Goal: Book appointment/travel/reservation

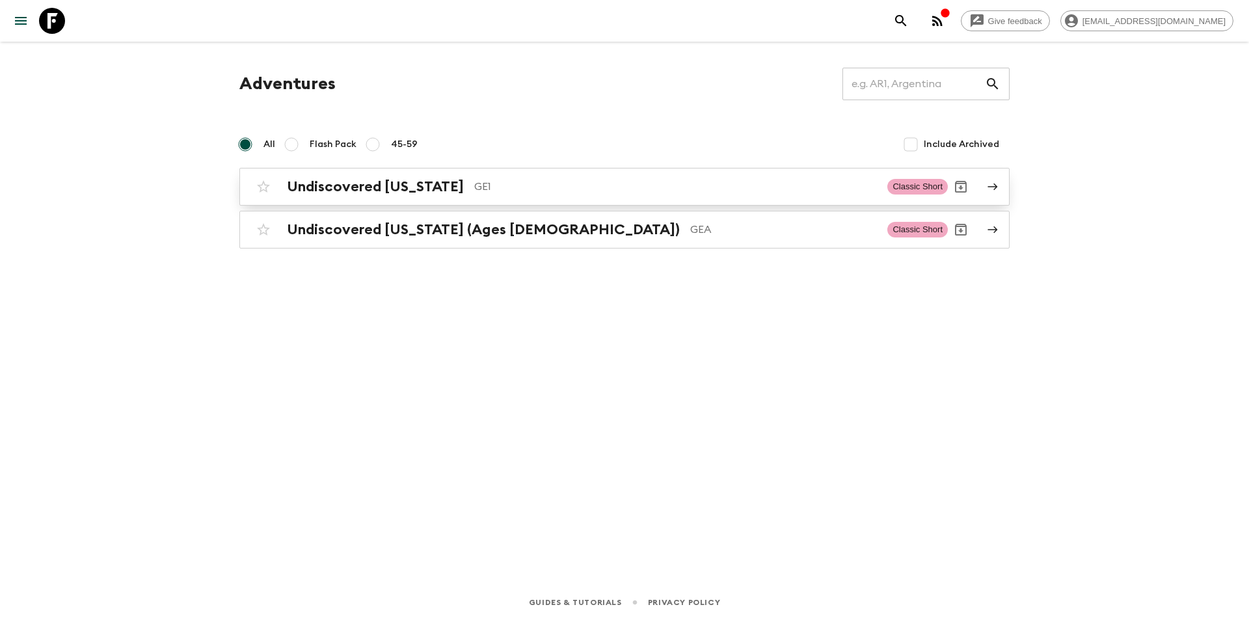
click at [343, 195] on div "Undiscovered [US_STATE] GE1 Classic Short" at bounding box center [598, 187] width 697 height 26
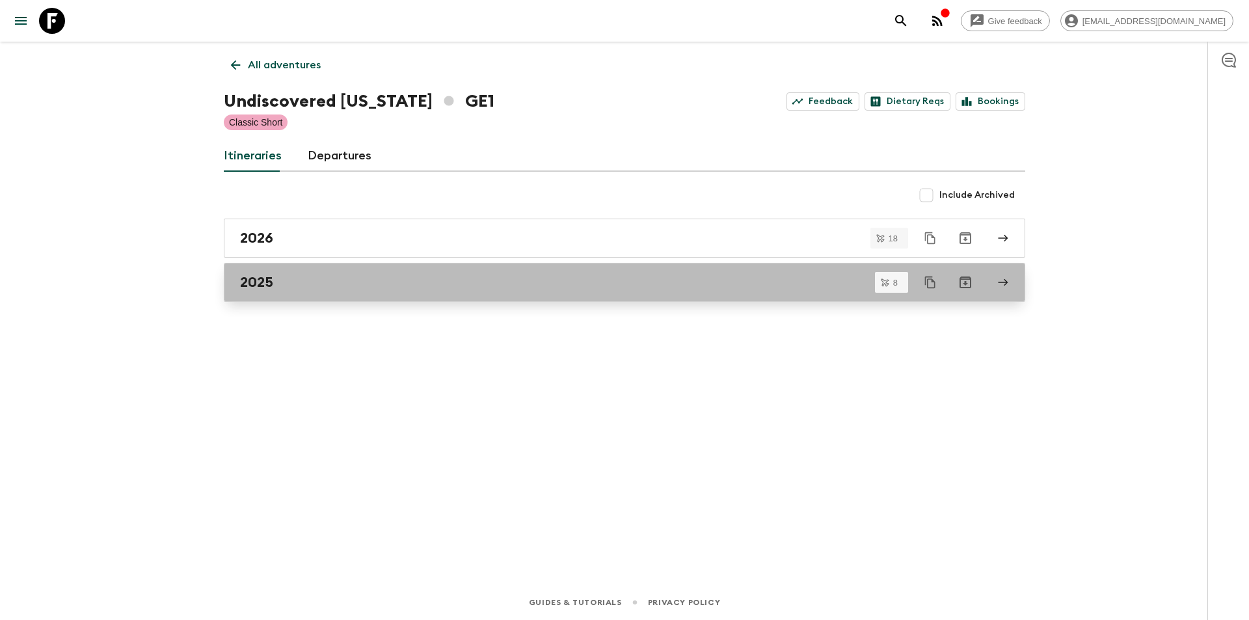
click at [271, 288] on h2 "2025" at bounding box center [256, 282] width 33 height 17
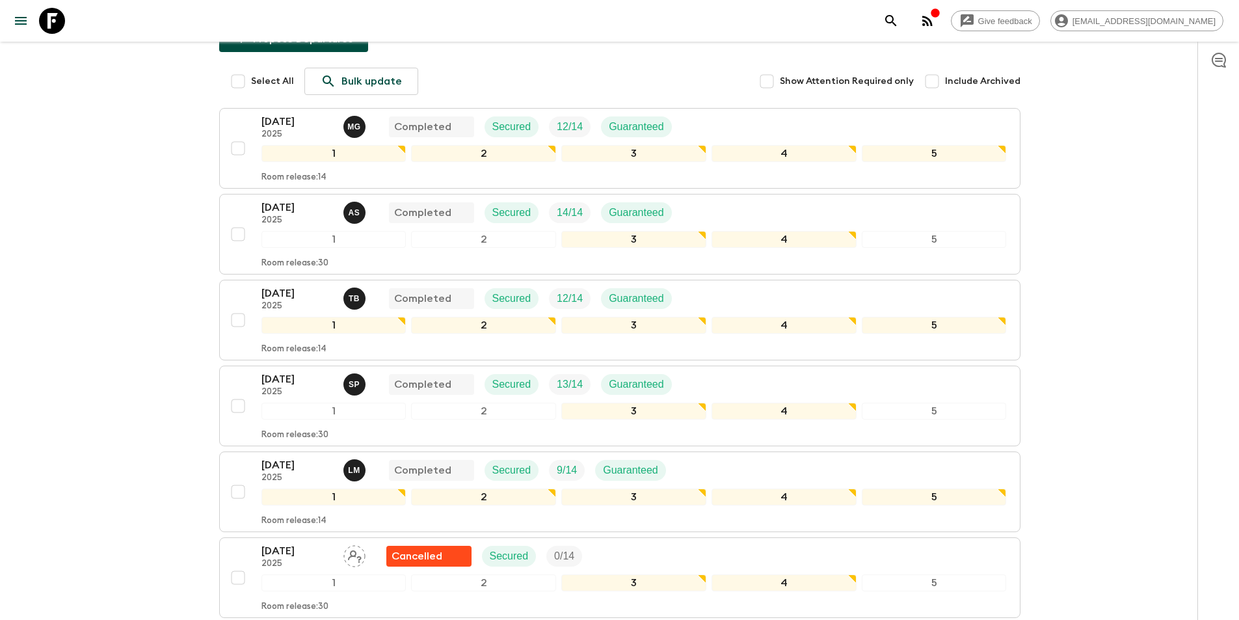
scroll to position [434, 0]
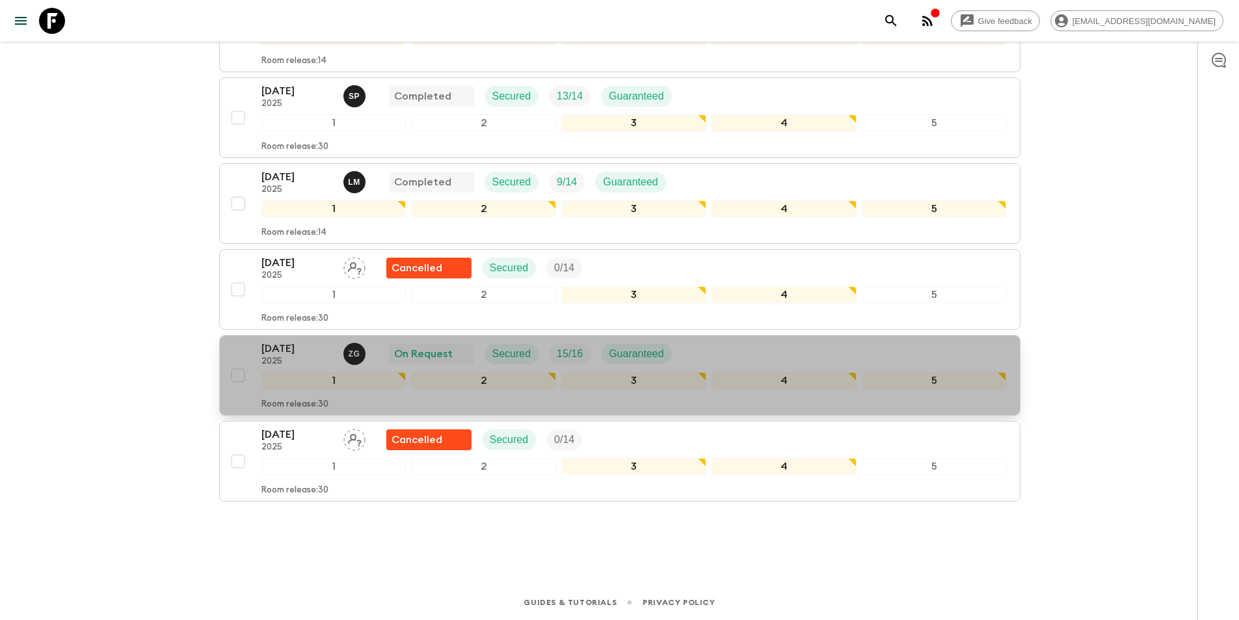
click at [297, 351] on p "[DATE]" at bounding box center [298, 349] width 72 height 16
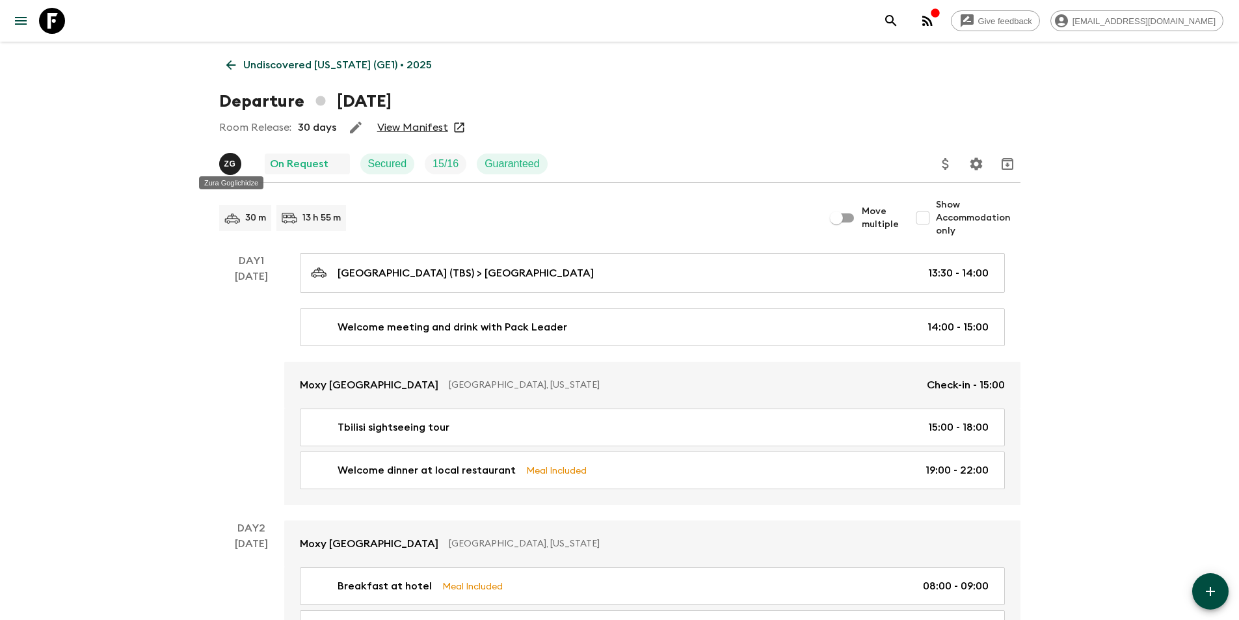
click at [229, 161] on p "Z G" at bounding box center [230, 164] width 12 height 10
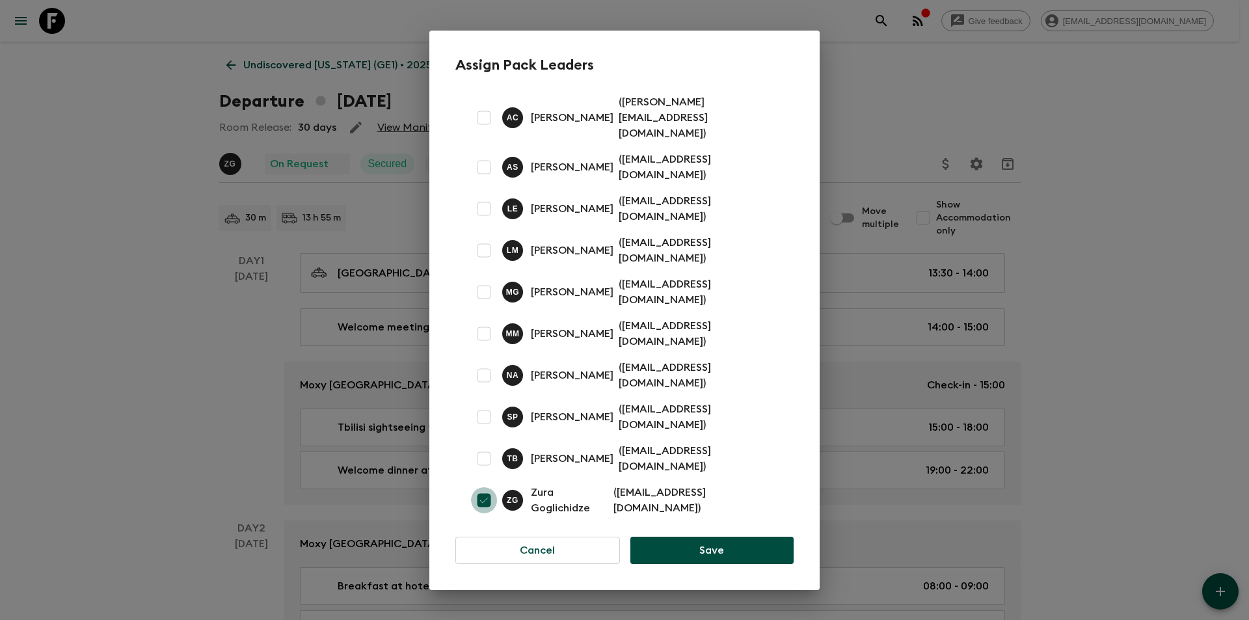
click at [485, 487] on input "checkbox" at bounding box center [484, 500] width 26 height 26
checkbox input "false"
click at [484, 245] on input "checkbox" at bounding box center [484, 250] width 26 height 26
checkbox input "true"
click at [691, 537] on button "Save" at bounding box center [711, 550] width 163 height 27
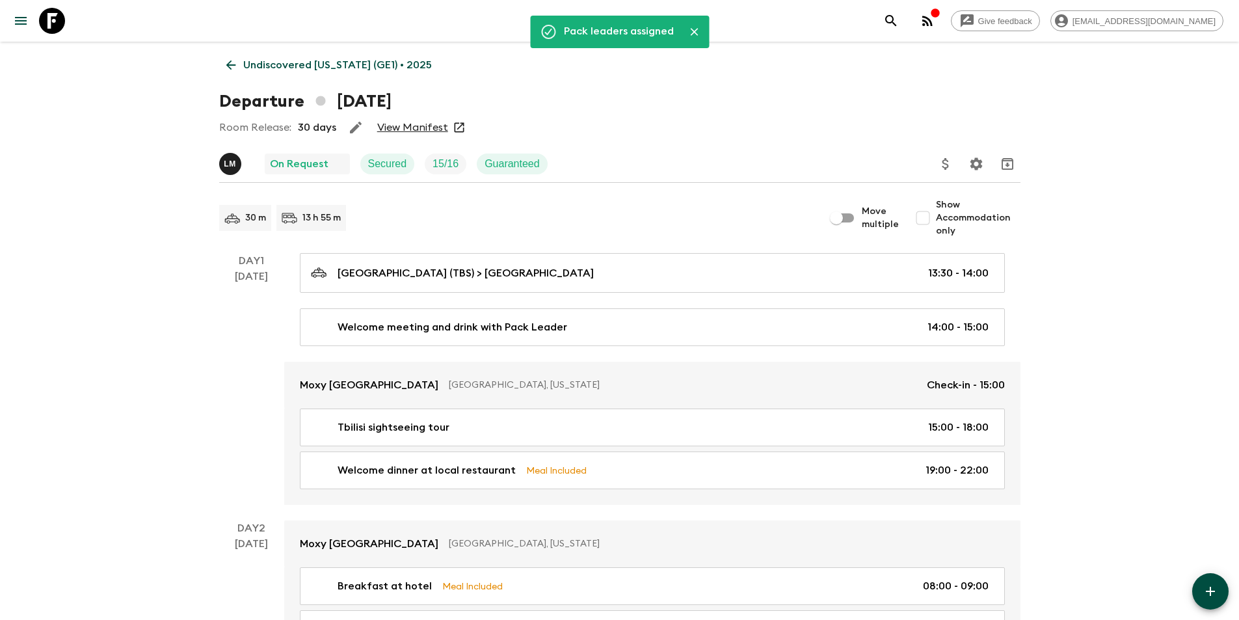
click at [963, 222] on span "Show Accommodation only" at bounding box center [978, 217] width 85 height 39
click at [936, 222] on input "Show Accommodation only" at bounding box center [923, 218] width 26 height 26
checkbox input "true"
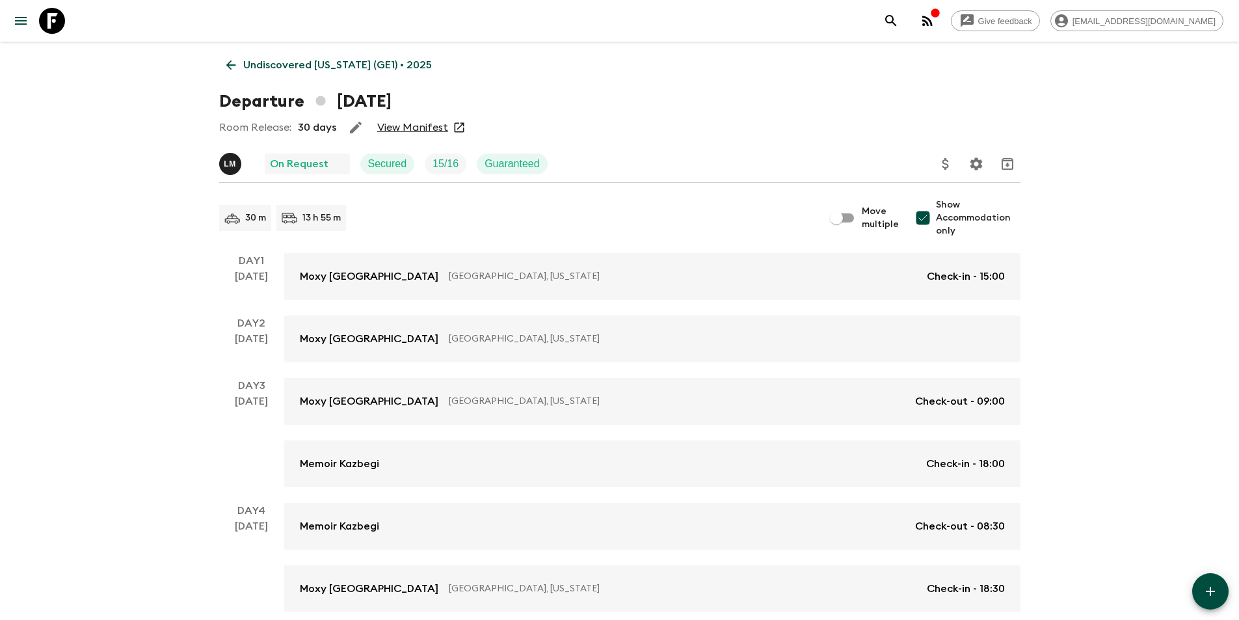
click at [258, 69] on p "Undiscovered [US_STATE] (GE1) • 2025" at bounding box center [337, 65] width 189 height 16
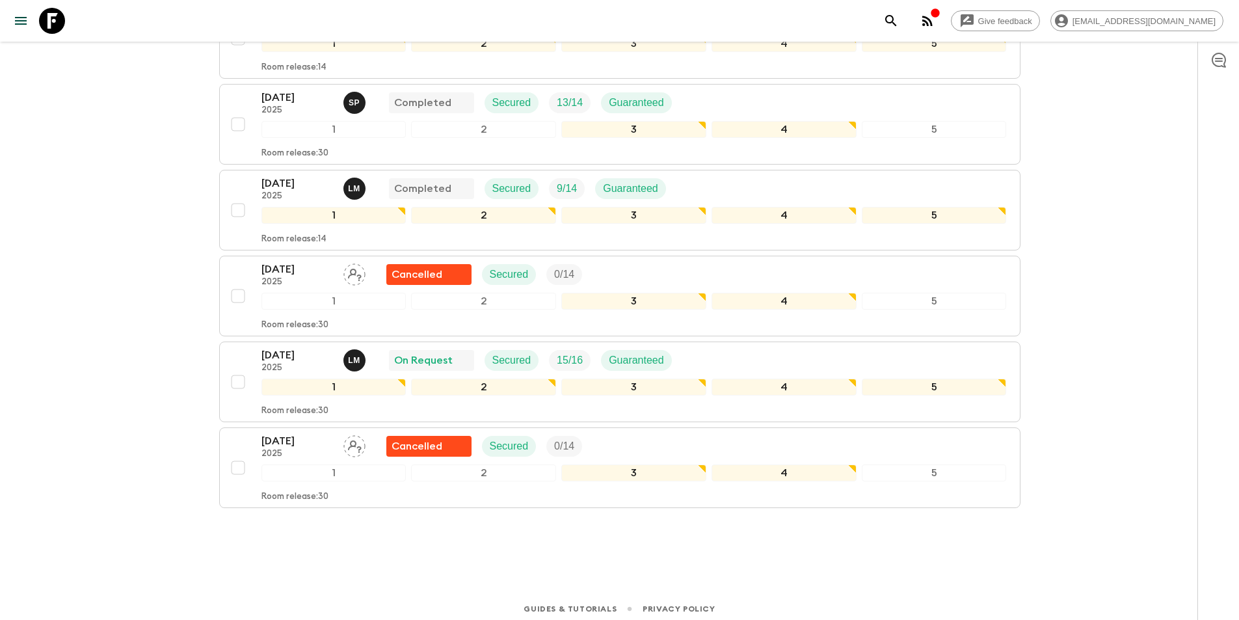
scroll to position [434, 0]
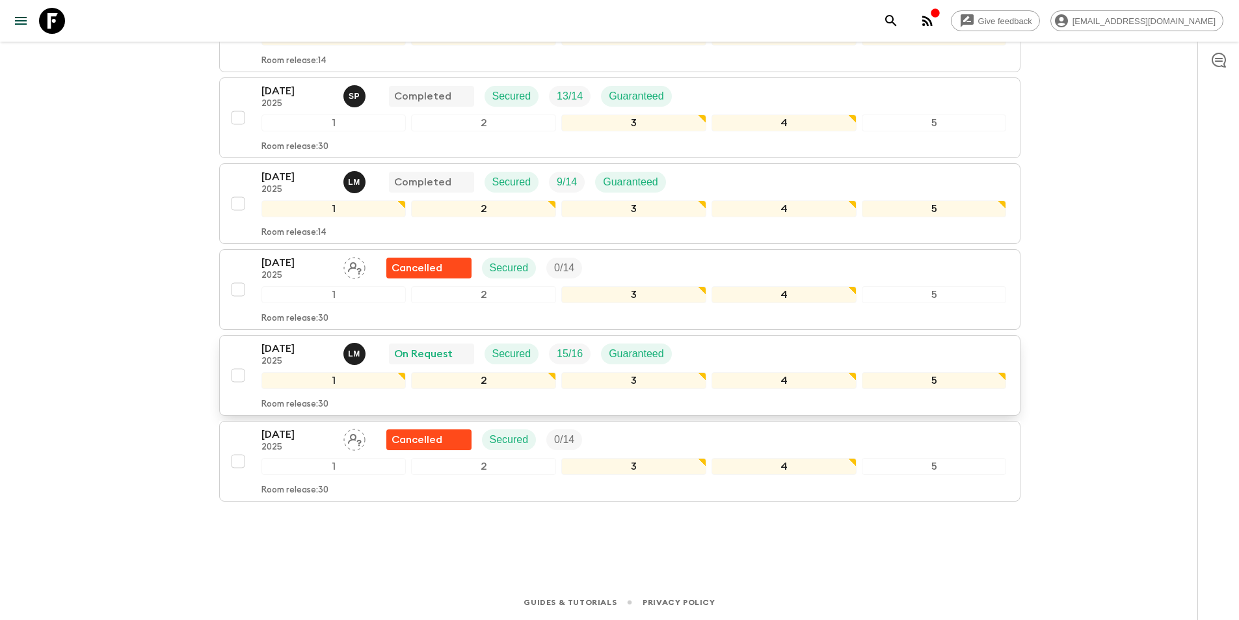
click at [304, 348] on p "[DATE]" at bounding box center [298, 349] width 72 height 16
